Goal: Navigation & Orientation: Find specific page/section

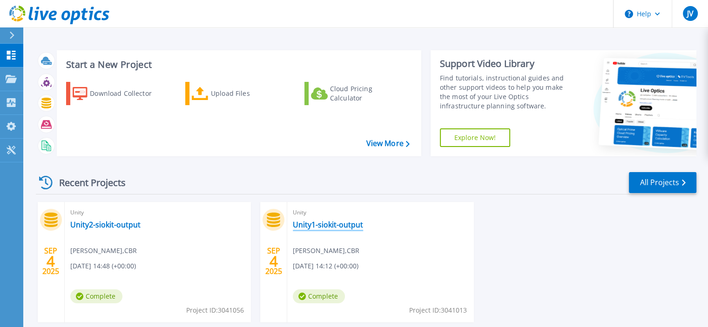
click at [333, 225] on link "Unity1-siokit-output" at bounding box center [328, 224] width 70 height 9
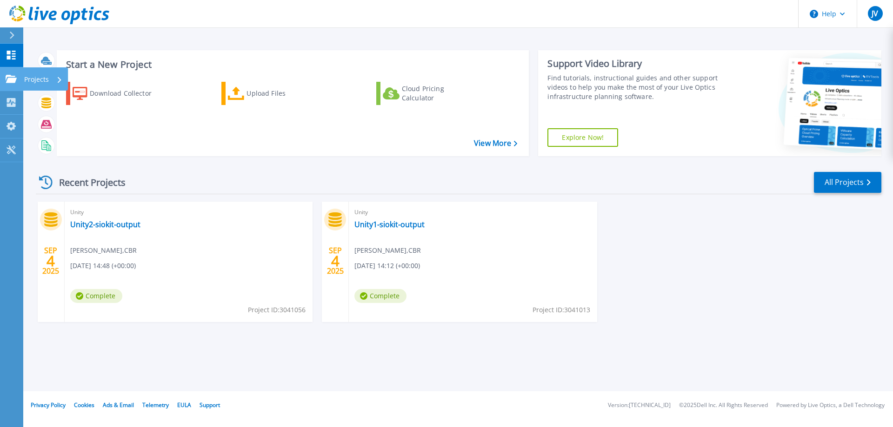
click at [62, 79] on div "Projects" at bounding box center [43, 79] width 38 height 24
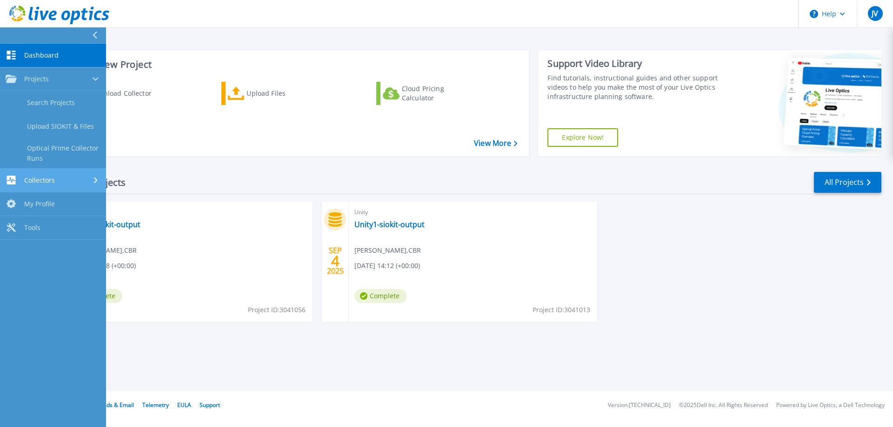
click at [97, 180] on icon at bounding box center [96, 180] width 4 height 6
click at [98, 35] on div at bounding box center [98, 35] width 15 height 16
